Goal: Ask a question

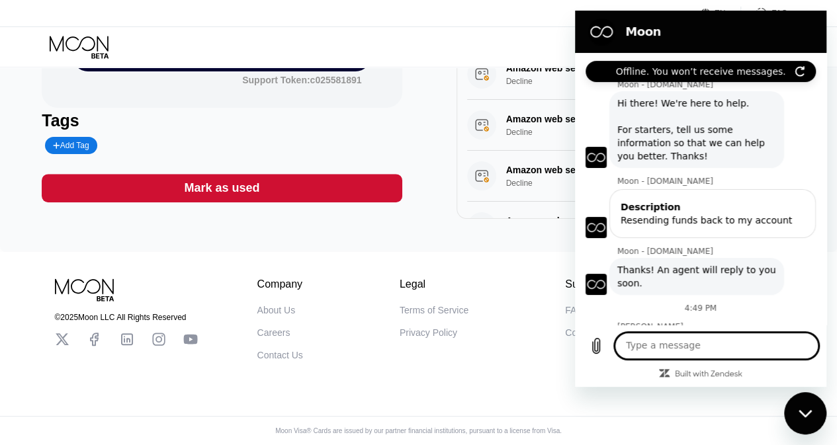
scroll to position [87, 0]
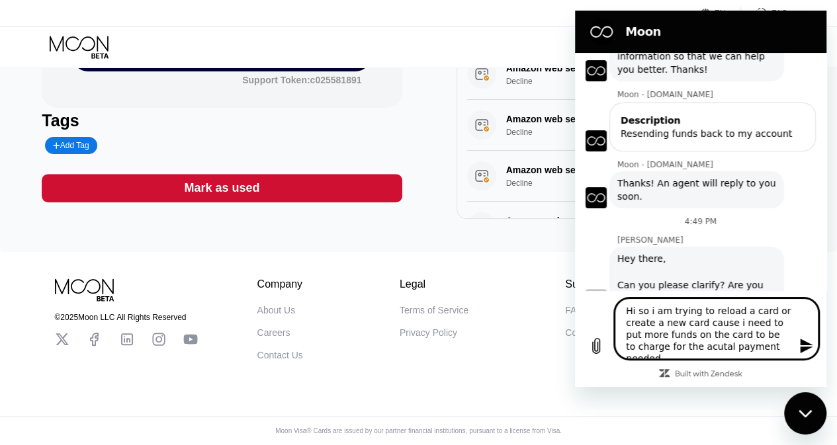
click at [667, 353] on textarea "Hi so i am trying to reload a card or create a new card cause i need to put mor…" at bounding box center [717, 329] width 204 height 61
type textarea "Hi so i am trying to reload a card or create a new card cause i need to put mor…"
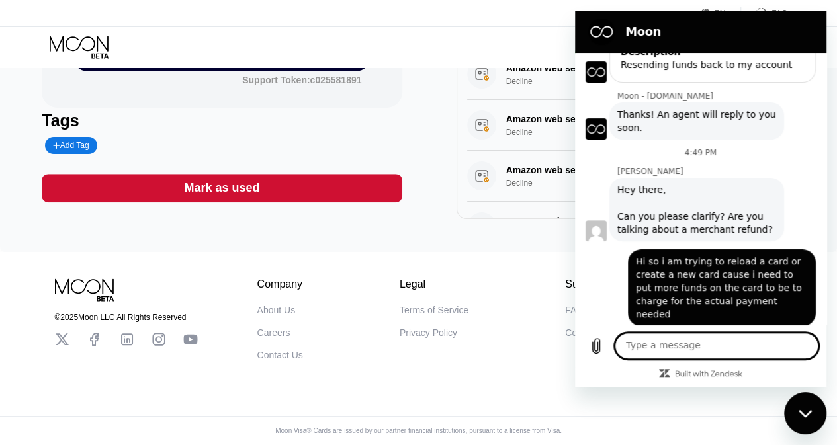
scroll to position [158, 0]
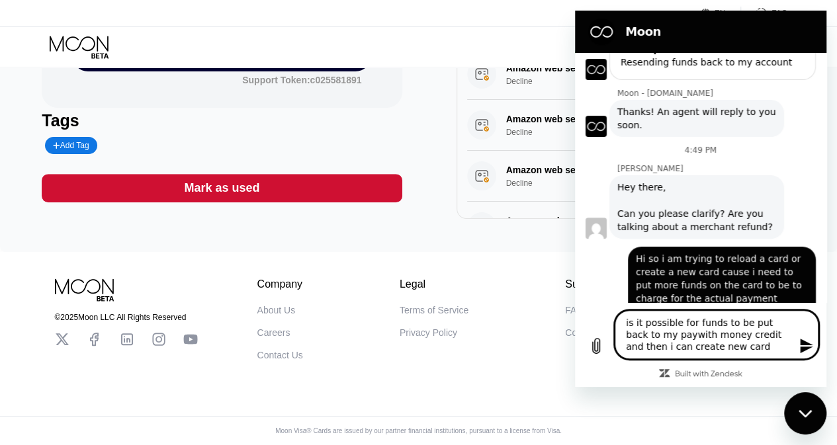
click at [659, 341] on textarea "is it possible for funds to be put back to my paywith money credit and then i c…" at bounding box center [717, 334] width 204 height 49
click at [726, 344] on textarea "is it possible for funds to be put back to my pay with money credit and then i …" at bounding box center [717, 334] width 204 height 49
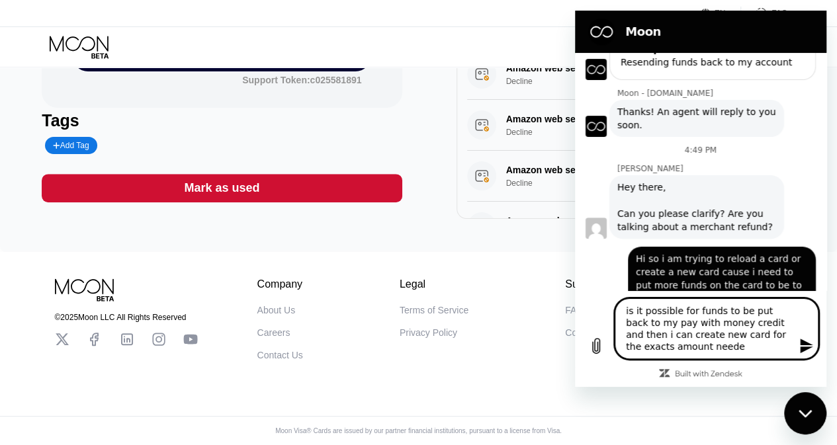
type textarea "is it possible for funds to be put back to my pay with money credit and then i …"
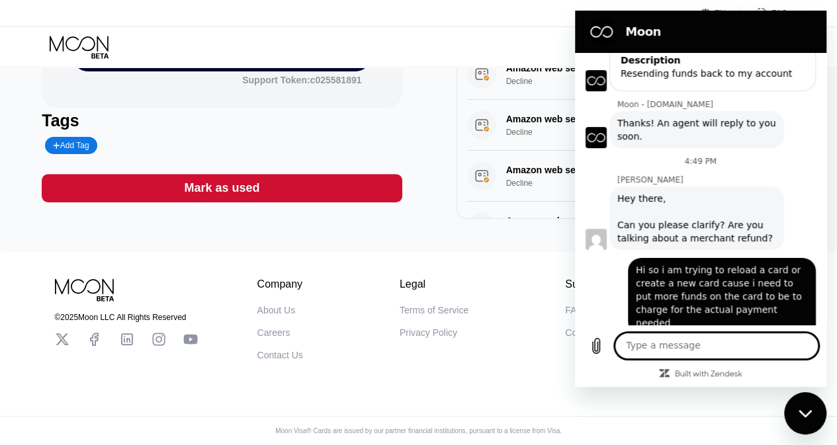
scroll to position [81, 0]
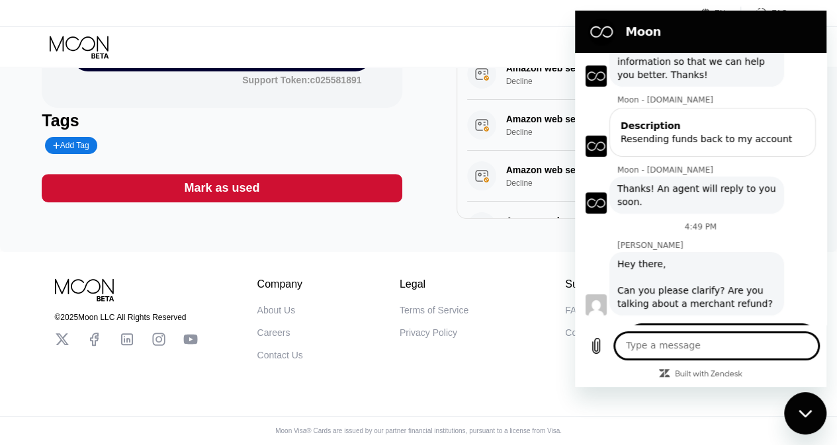
click at [538, 299] on div "Company About Us Careers Contact Us Legal Terms of Service Privacy Policy Suppo…" at bounding box center [504, 320] width 492 height 82
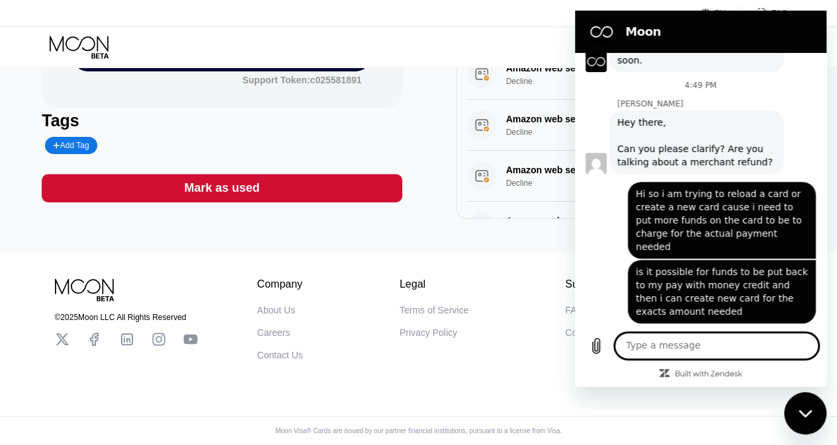
scroll to position [351, 0]
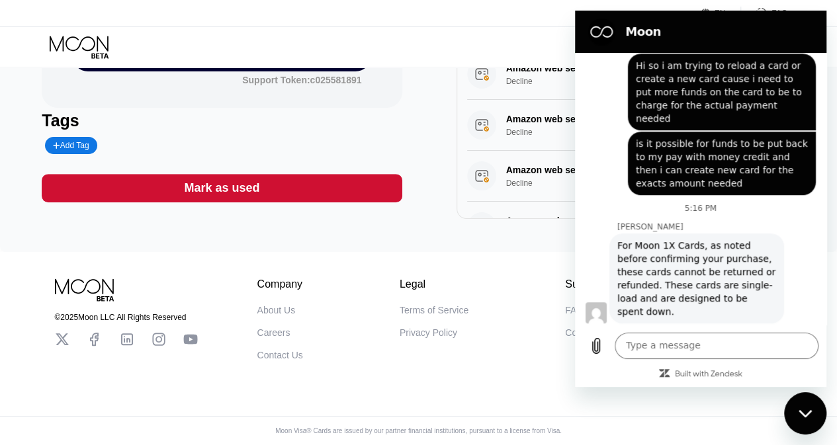
click at [803, 417] on div "Close messaging window" at bounding box center [806, 414] width 40 height 40
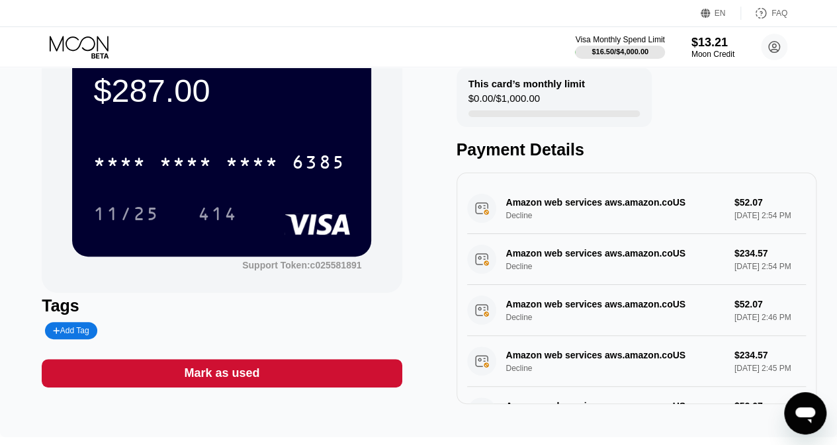
scroll to position [0, 0]
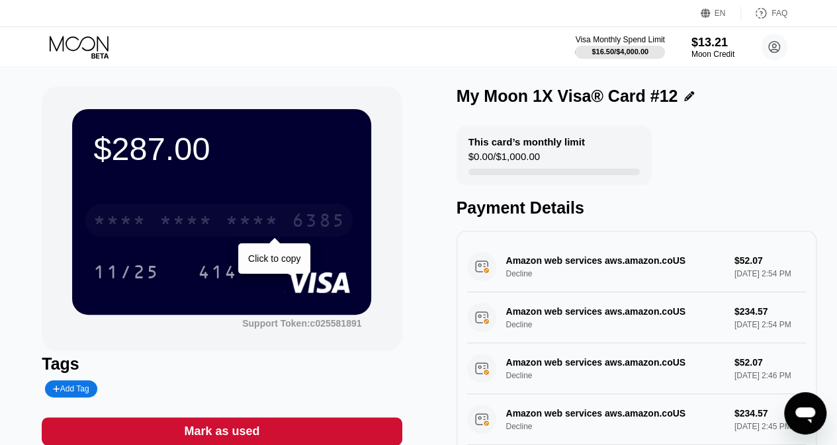
click at [242, 221] on div "* * * *" at bounding box center [252, 222] width 53 height 21
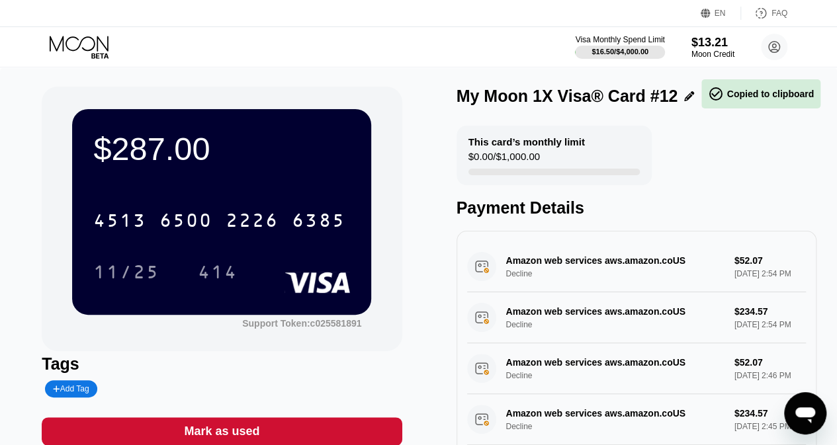
click at [269, 261] on div "11/25 414" at bounding box center [221, 272] width 257 height 33
click at [263, 261] on div "11/25 414" at bounding box center [221, 272] width 257 height 33
click at [270, 258] on div "11/25 414" at bounding box center [221, 272] width 257 height 33
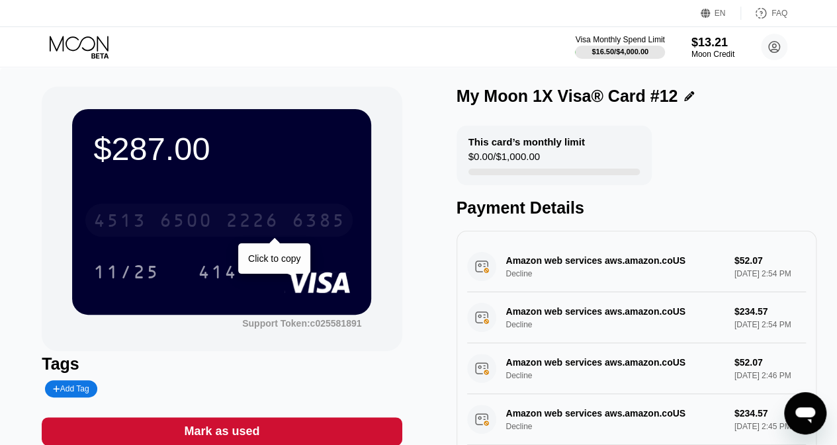
drag, startPoint x: 350, startPoint y: 220, endPoint x: 107, endPoint y: 223, distance: 243.0
click at [107, 223] on div "4513 6500 2226 6385" at bounding box center [218, 220] width 267 height 33
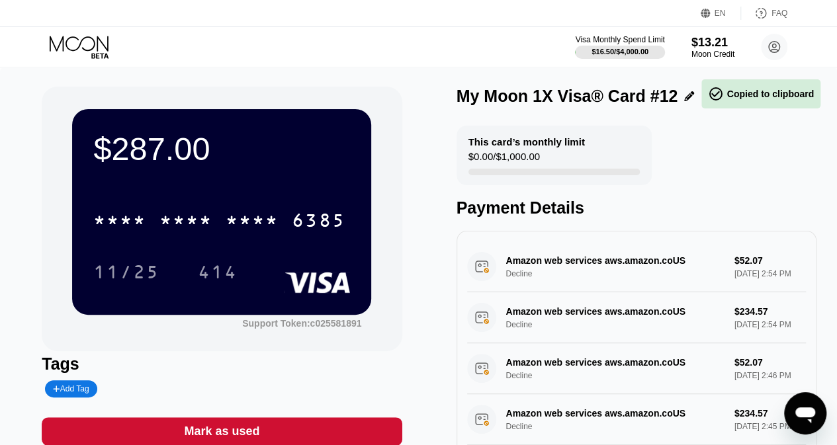
click at [262, 261] on div "11/25 414" at bounding box center [221, 272] width 257 height 33
click at [298, 228] on div "6385" at bounding box center [318, 222] width 53 height 21
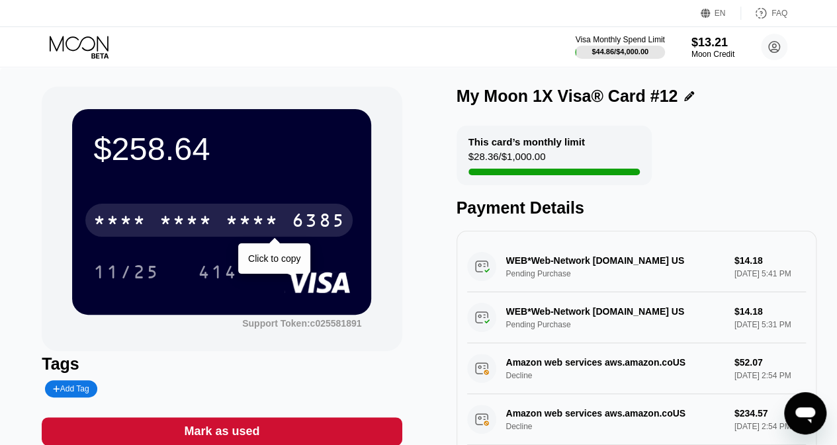
click at [261, 226] on div "* * * *" at bounding box center [252, 222] width 53 height 21
